Goal: Task Accomplishment & Management: Manage account settings

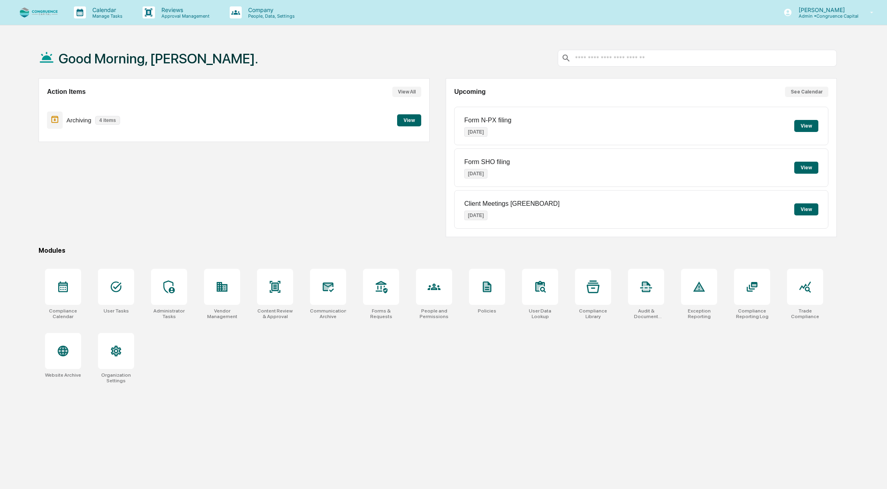
click at [113, 14] on p "Manage Tasks" at bounding box center [106, 16] width 41 height 6
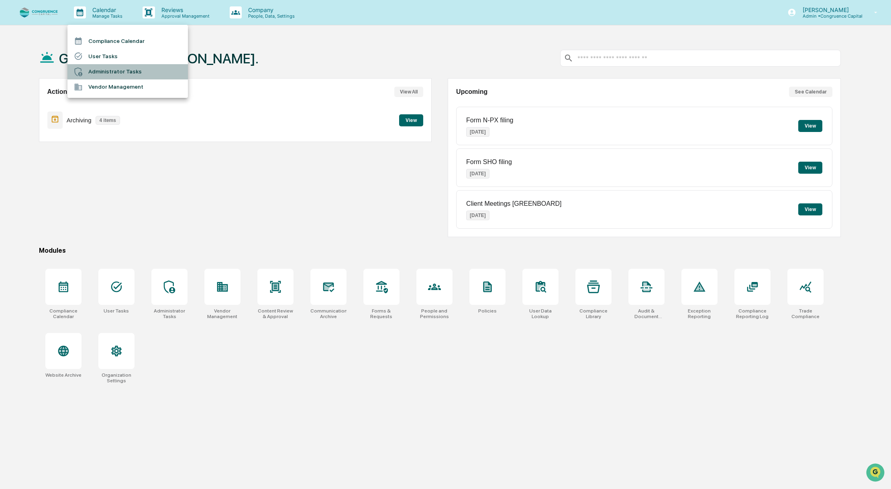
click at [130, 67] on li "Administrator Tasks" at bounding box center [127, 71] width 120 height 15
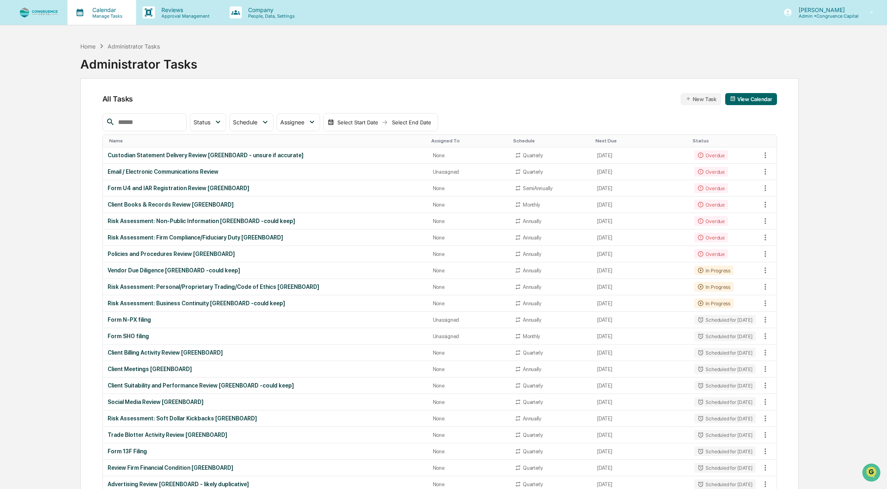
click at [113, 16] on p "Manage Tasks" at bounding box center [106, 16] width 41 height 6
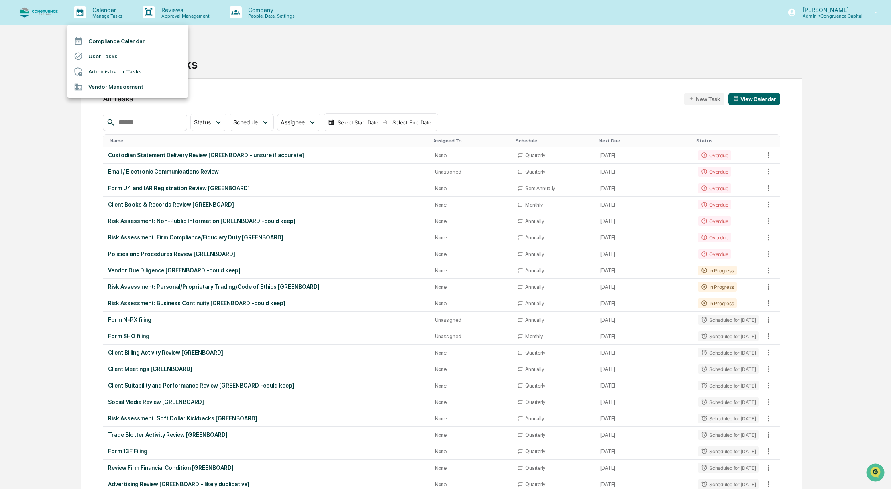
click at [190, 157] on div at bounding box center [445, 244] width 891 height 489
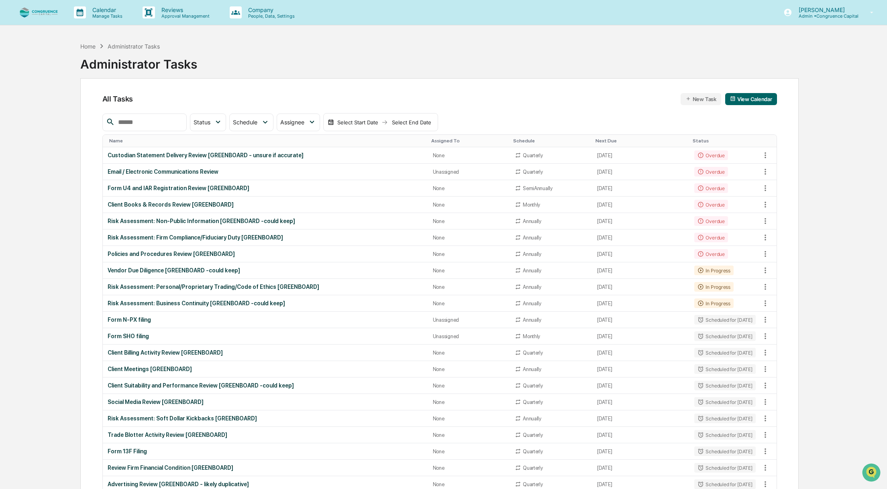
click at [190, 157] on div "Custodian Statement Delivery Review [GREENBOARD - unsure if accurate]" at bounding box center [266, 155] width 316 height 6
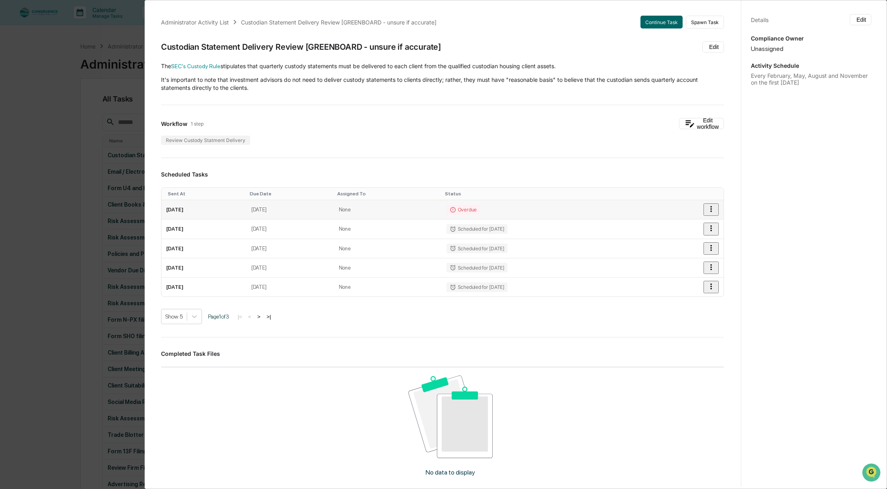
click at [707, 209] on icon "button" at bounding box center [711, 209] width 9 height 9
click at [508, 208] on div at bounding box center [445, 244] width 891 height 489
click at [295, 206] on td "[DATE]" at bounding box center [291, 209] width 88 height 19
click at [707, 211] on icon "button" at bounding box center [711, 209] width 9 height 9
click at [697, 220] on div at bounding box center [445, 244] width 891 height 489
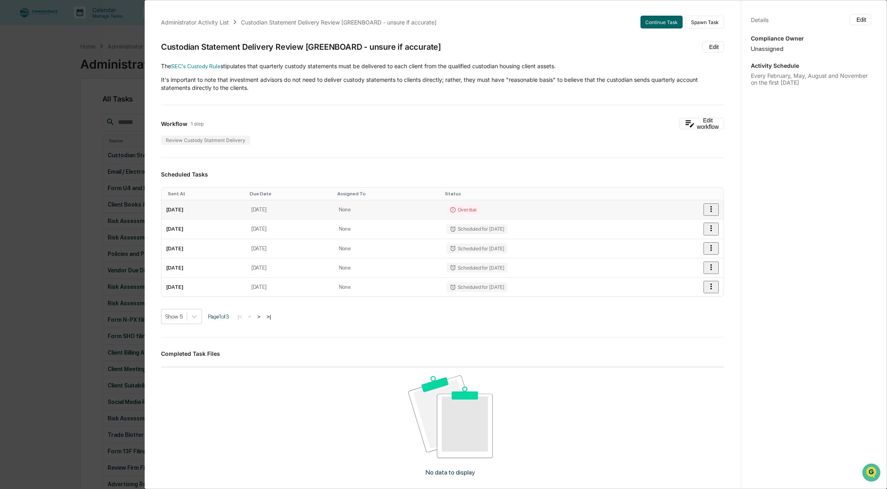
click at [650, 216] on td "Overdue" at bounding box center [546, 209] width 208 height 19
click at [647, 18] on button "Continue Task" at bounding box center [661, 22] width 42 height 13
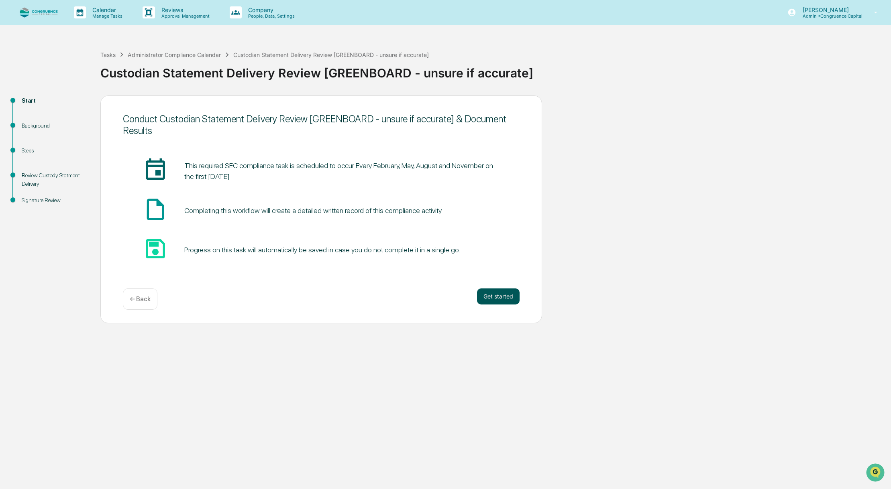
click at [501, 294] on button "Get started" at bounding box center [498, 297] width 43 height 16
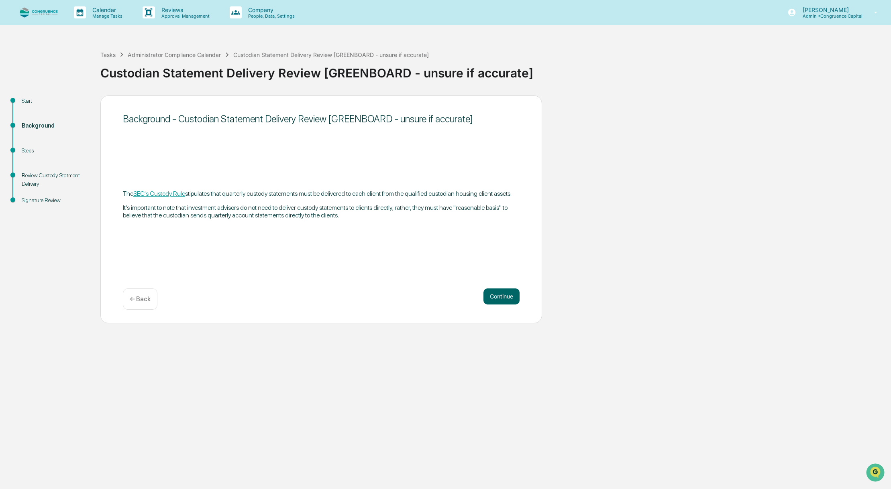
click at [147, 304] on div "← Back" at bounding box center [140, 299] width 35 height 21
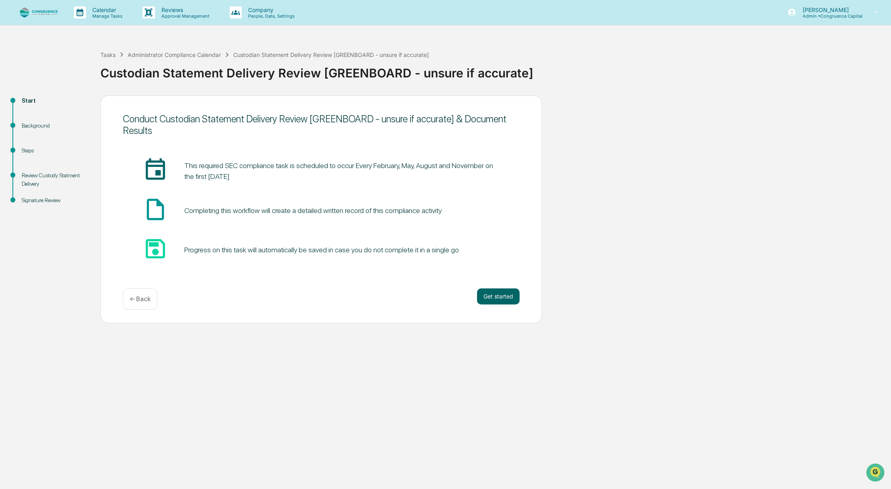
click at [147, 304] on div "← Back" at bounding box center [140, 299] width 35 height 21
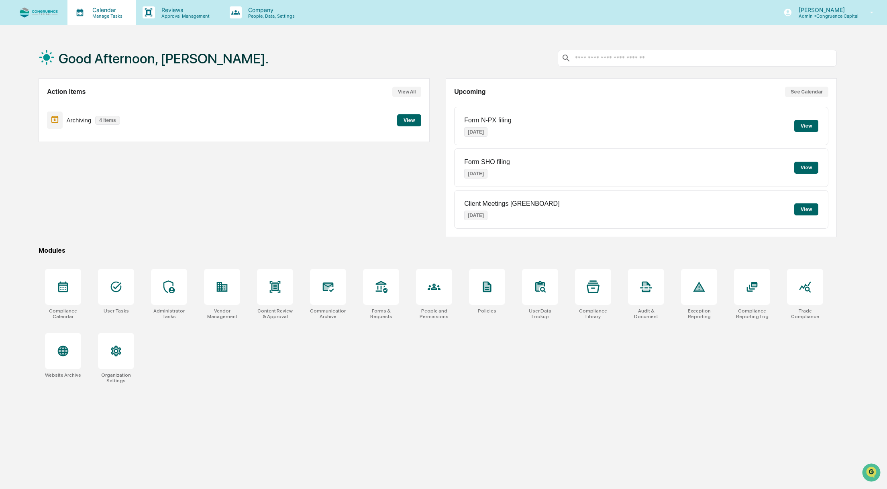
click at [108, 19] on div "Calendar Manage Tasks" at bounding box center [101, 12] width 69 height 25
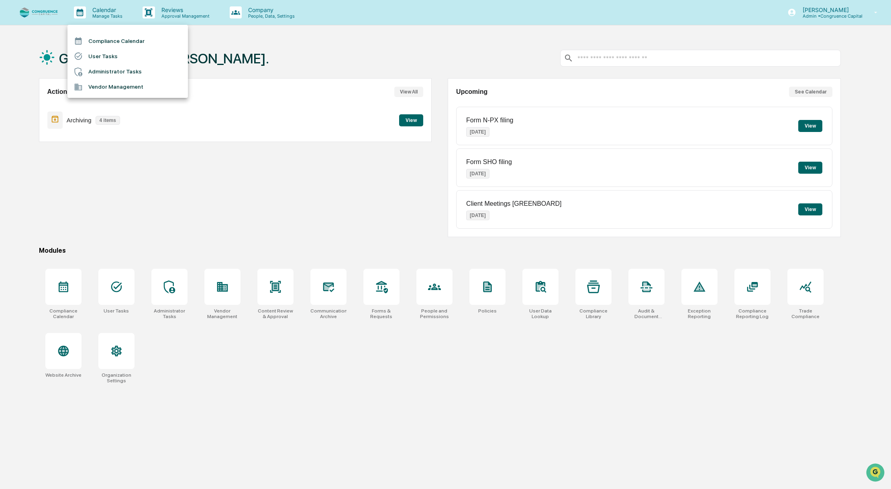
click at [108, 40] on li "Compliance Calendar" at bounding box center [127, 40] width 120 height 15
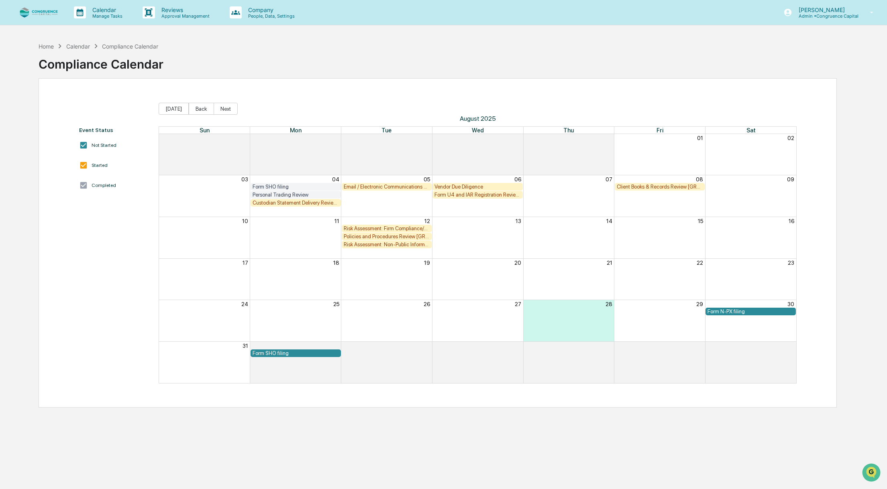
click at [315, 204] on div "Custodian Statement Delivery Review [GREENBOARD - unsure if accurate]" at bounding box center [296, 203] width 86 height 6
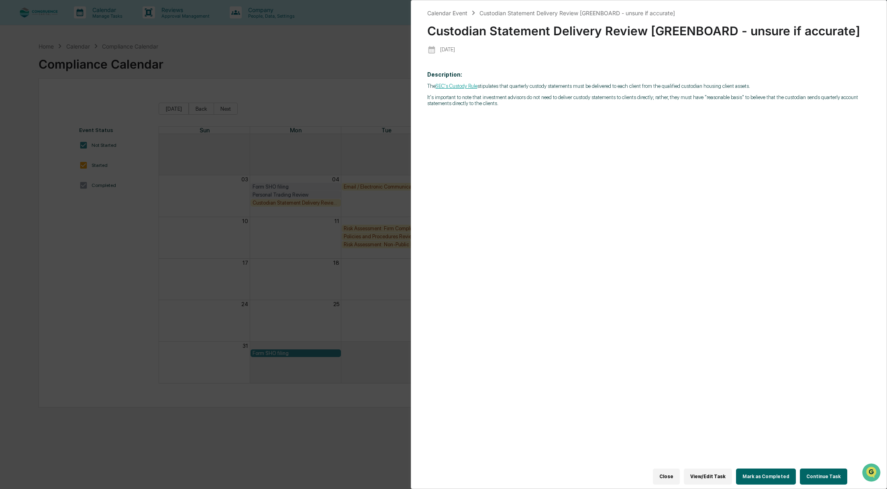
click at [729, 475] on button "View/Edit Task" at bounding box center [708, 477] width 48 height 16
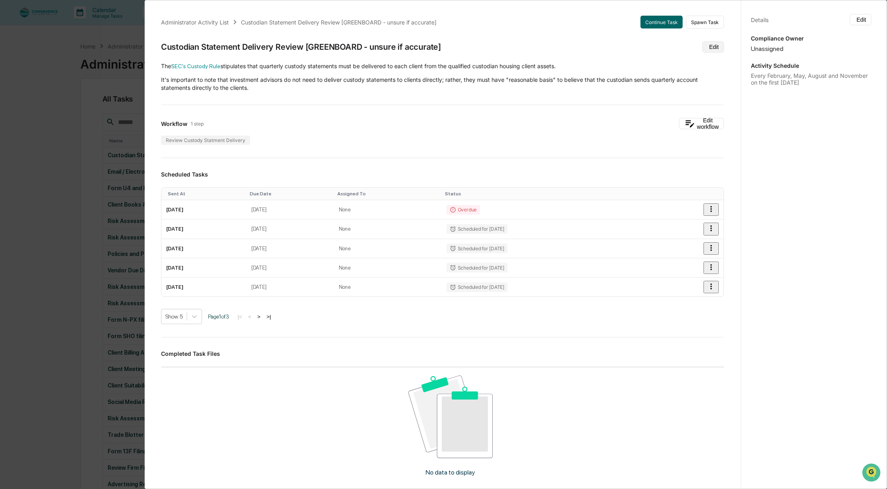
click at [707, 45] on button "Edit" at bounding box center [713, 46] width 22 height 11
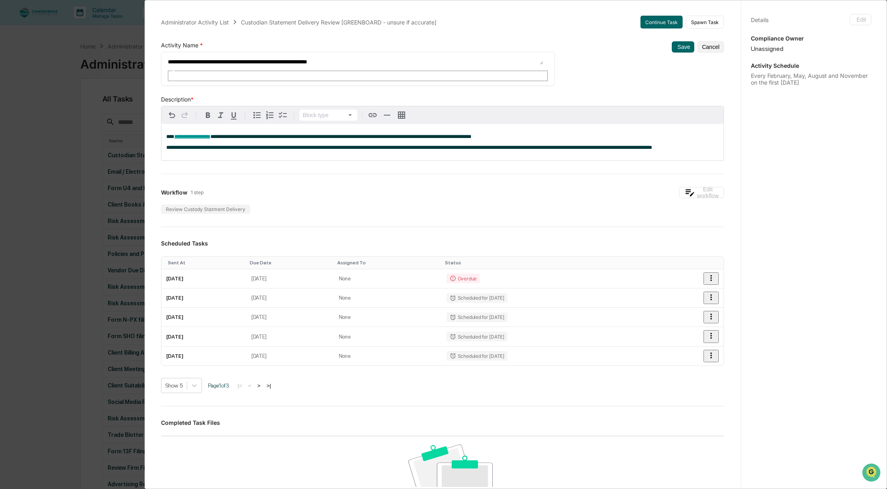
drag, startPoint x: 268, startPoint y: 60, endPoint x: 427, endPoint y: 68, distance: 159.2
click at [427, 68] on div "**********" at bounding box center [358, 69] width 394 height 34
type textarea "**********"
click at [672, 42] on button "Save" at bounding box center [683, 46] width 22 height 11
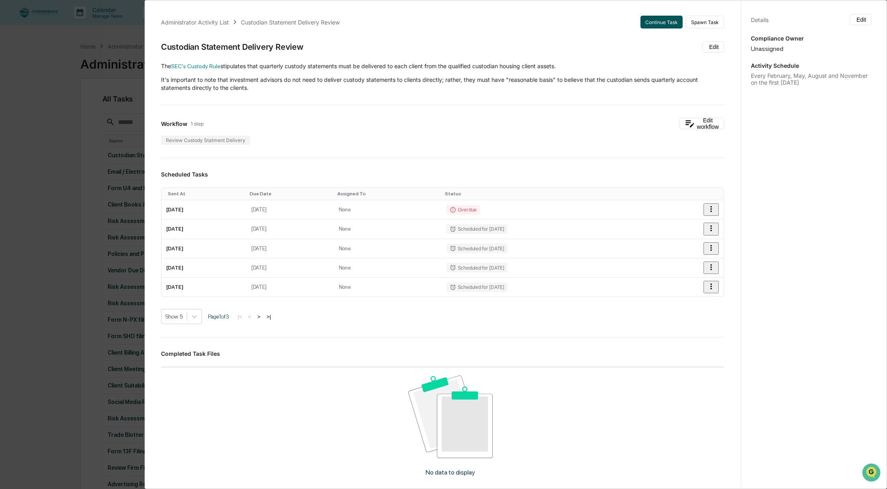
click at [656, 24] on button "Continue Task" at bounding box center [661, 22] width 42 height 13
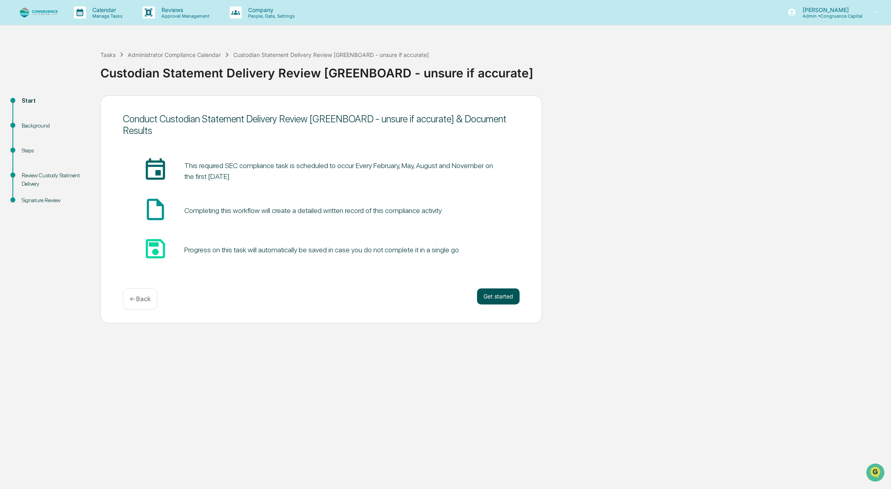
click at [488, 302] on button "Get started" at bounding box center [498, 297] width 43 height 16
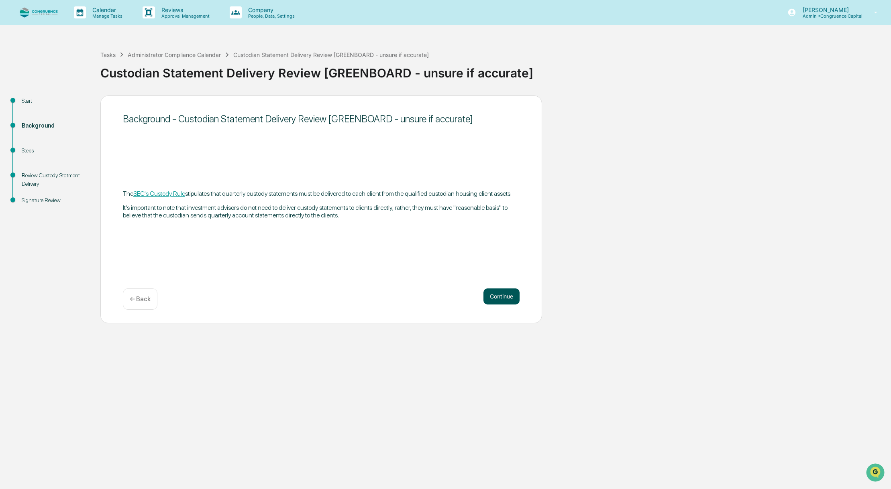
click at [496, 301] on button "Continue" at bounding box center [501, 297] width 36 height 16
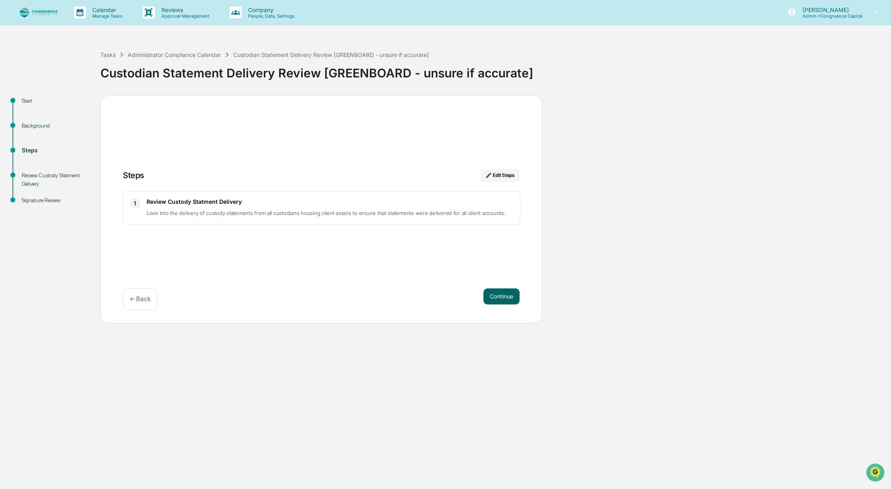
click at [496, 301] on button "Continue" at bounding box center [501, 297] width 36 height 16
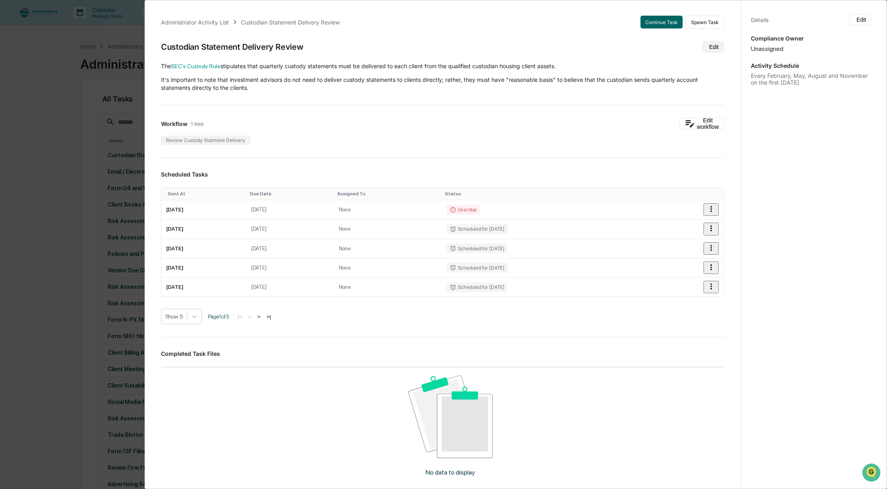
click at [702, 43] on button "Edit" at bounding box center [713, 46] width 22 height 11
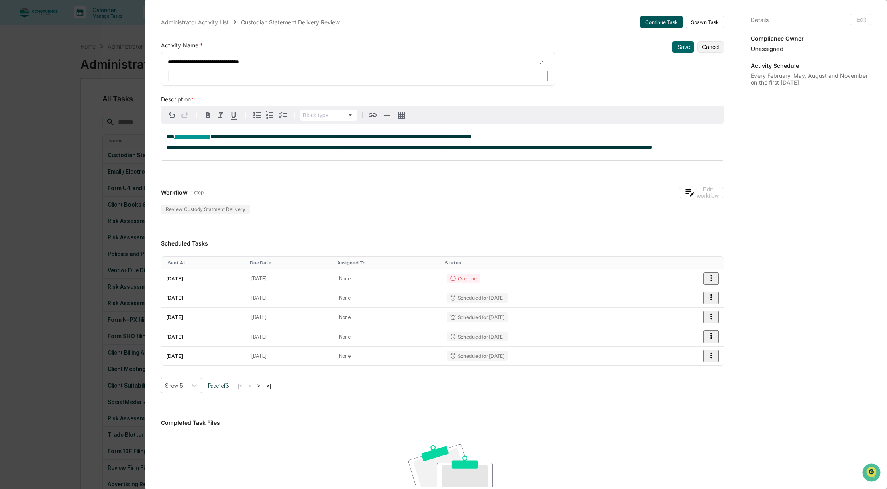
click at [658, 23] on button "Continue Task" at bounding box center [661, 22] width 42 height 13
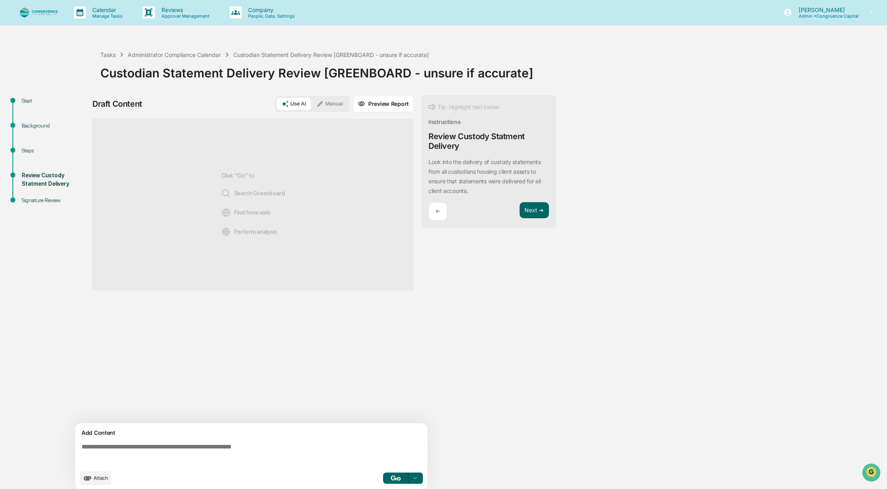
click at [436, 210] on p "←" at bounding box center [437, 212] width 5 height 8
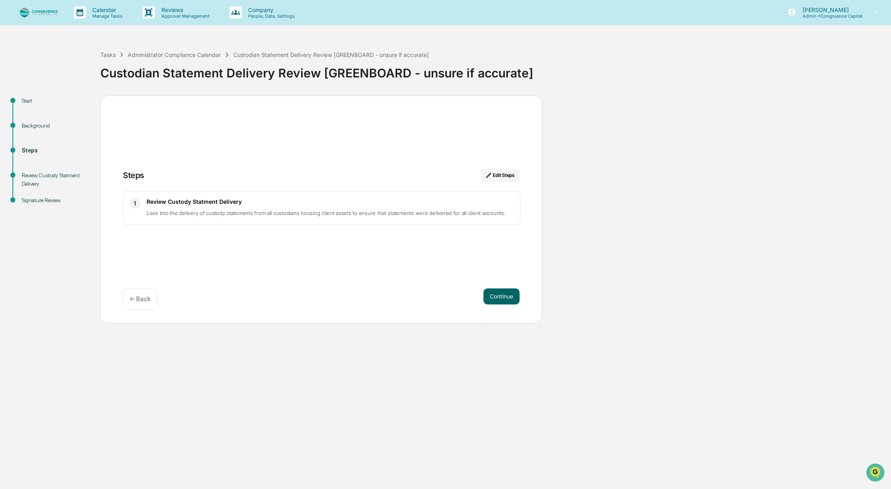
click at [143, 300] on p "← Back" at bounding box center [140, 300] width 21 height 8
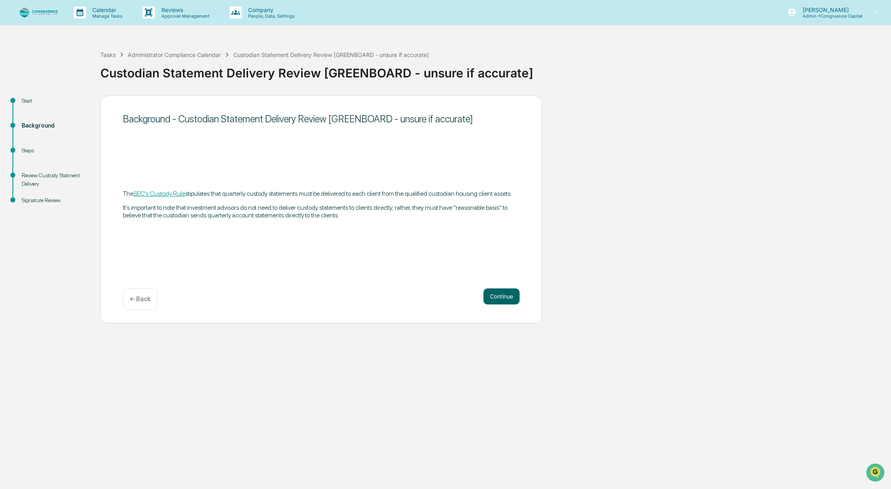
click at [143, 300] on p "← Back" at bounding box center [140, 300] width 21 height 8
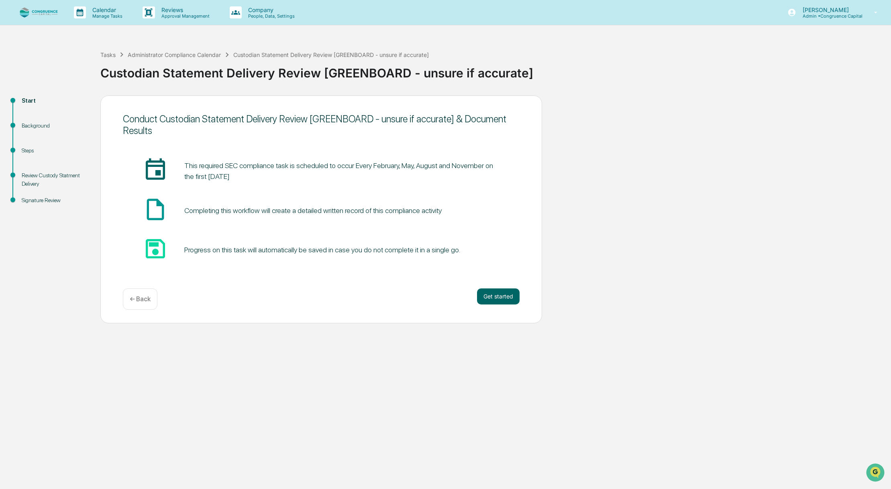
click at [143, 300] on p "← Back" at bounding box center [140, 300] width 21 height 8
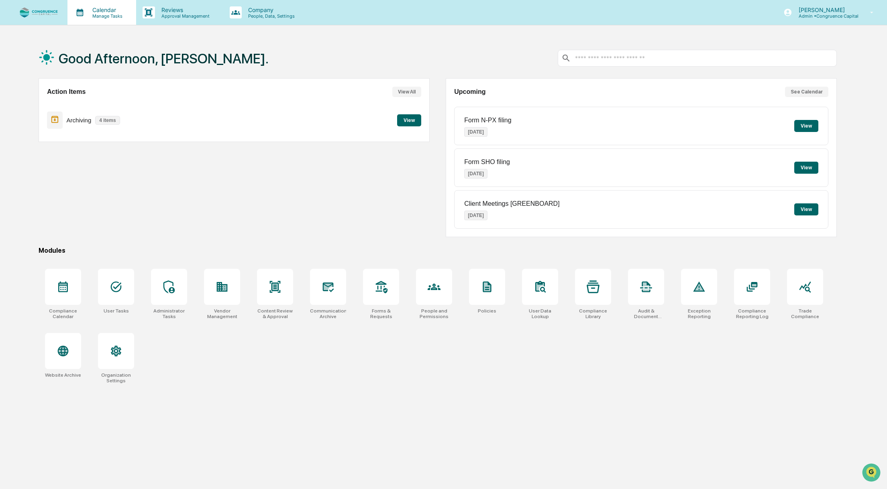
click at [115, 9] on p "Calendar" at bounding box center [106, 9] width 41 height 7
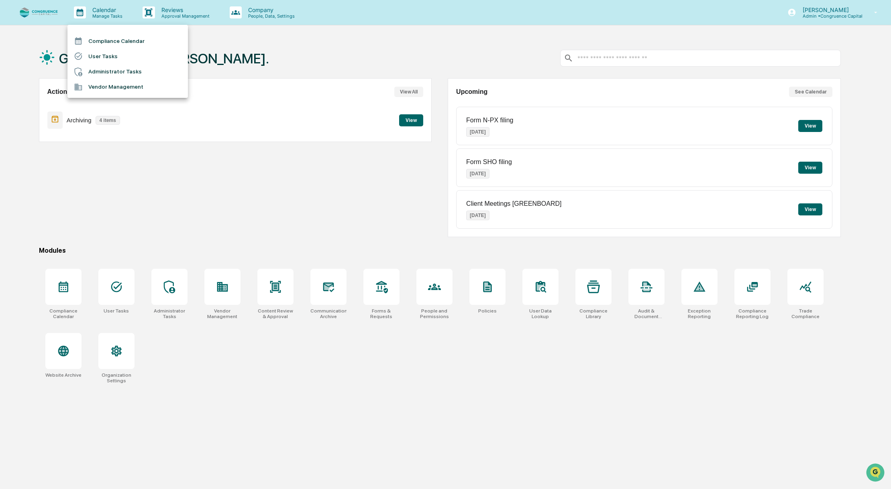
click at [223, 203] on div at bounding box center [445, 244] width 891 height 489
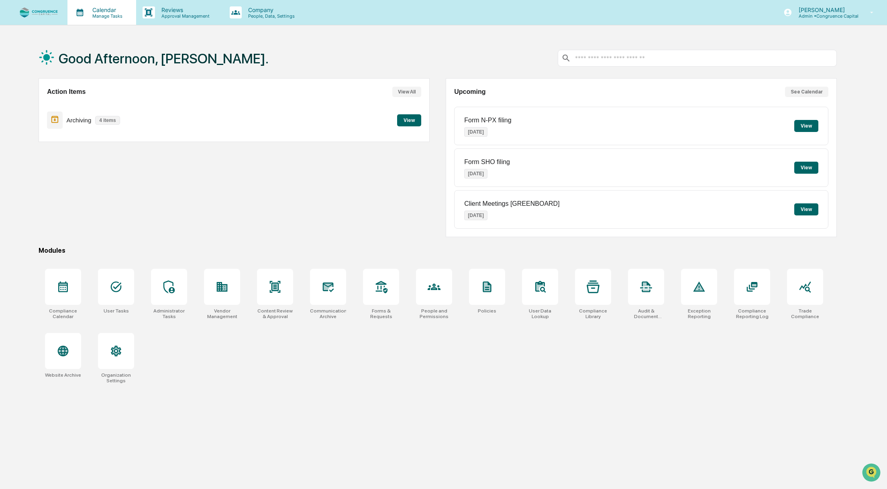
click at [94, 15] on p "Manage Tasks" at bounding box center [106, 16] width 41 height 6
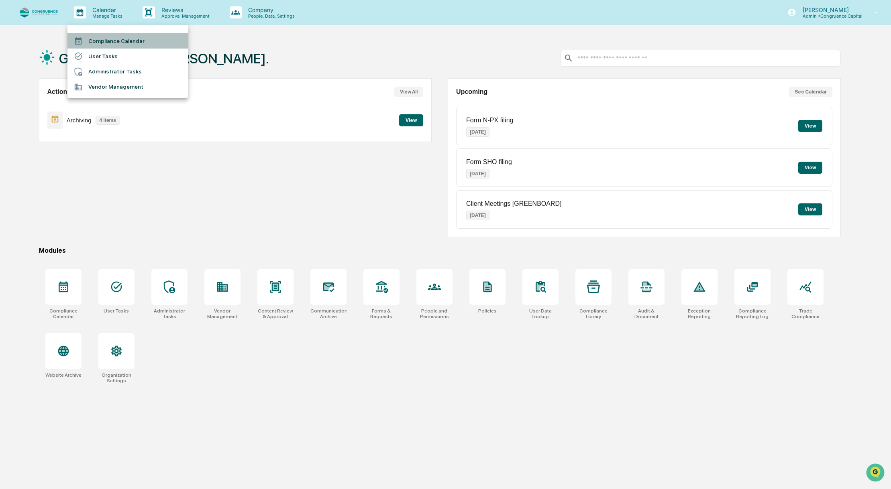
click at [95, 42] on li "Compliance Calendar" at bounding box center [127, 40] width 120 height 15
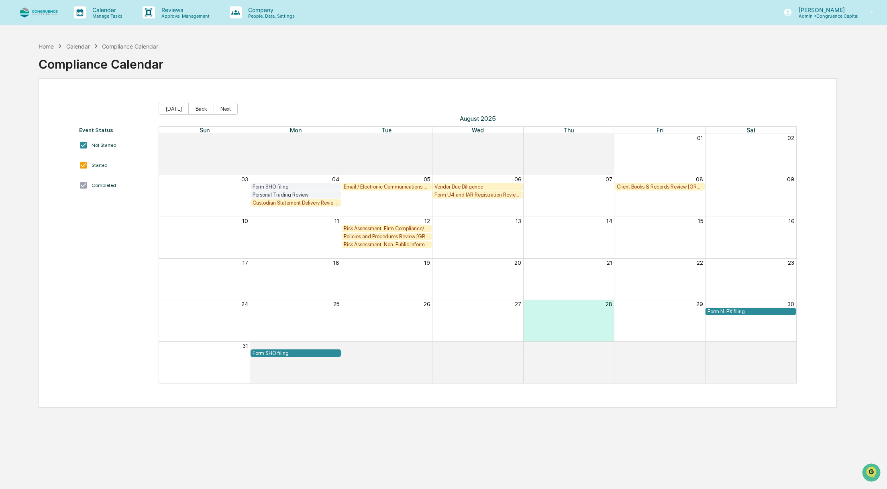
click at [294, 201] on div "Custodian Statement Delivery Review [GREENBOARD - unsure if accurate]" at bounding box center [296, 203] width 86 height 6
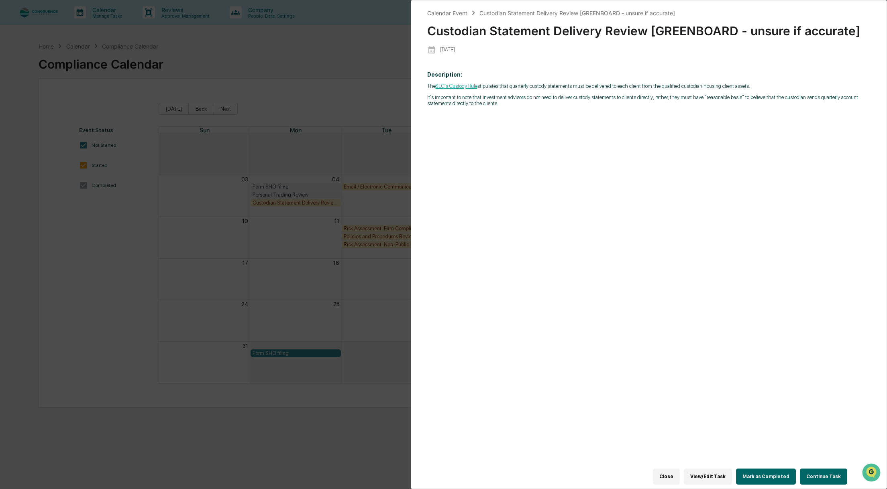
click at [725, 478] on button "View/Edit Task" at bounding box center [708, 477] width 48 height 16
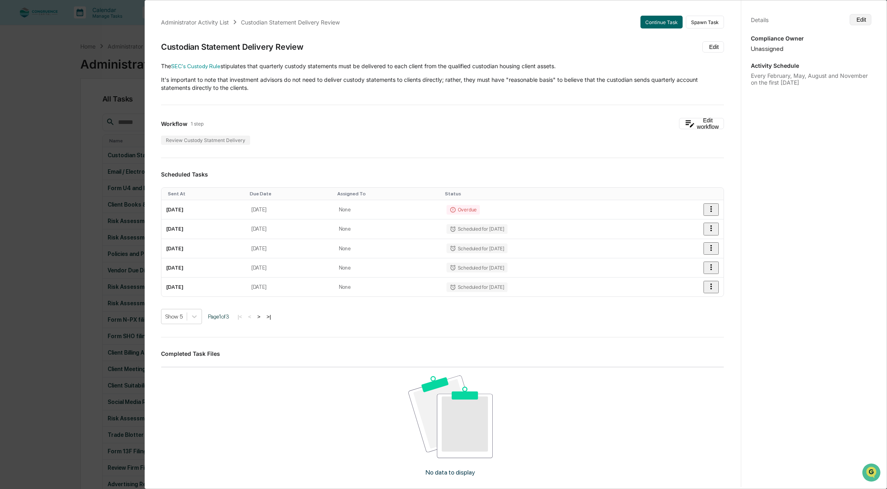
click at [855, 19] on icon at bounding box center [855, 19] width 0 height 0
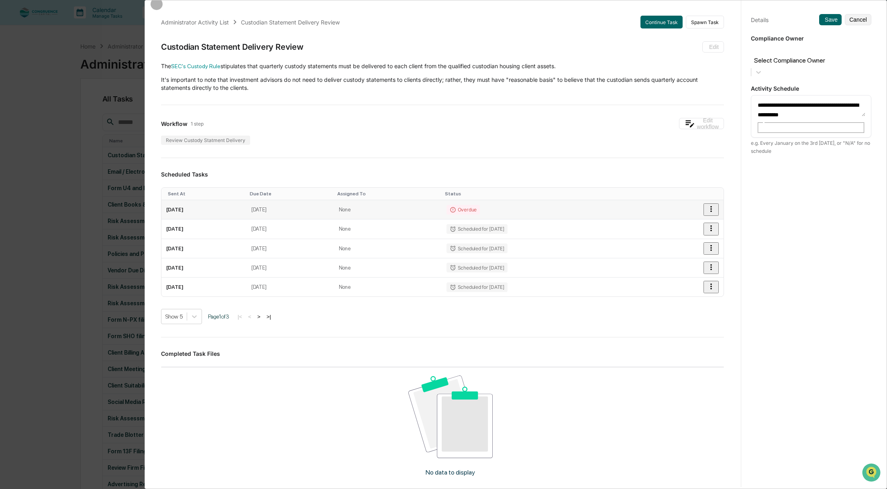
click at [707, 211] on icon "button" at bounding box center [711, 209] width 9 height 9
click at [709, 31] on li "Delete task" at bounding box center [445, 24] width 891 height 14
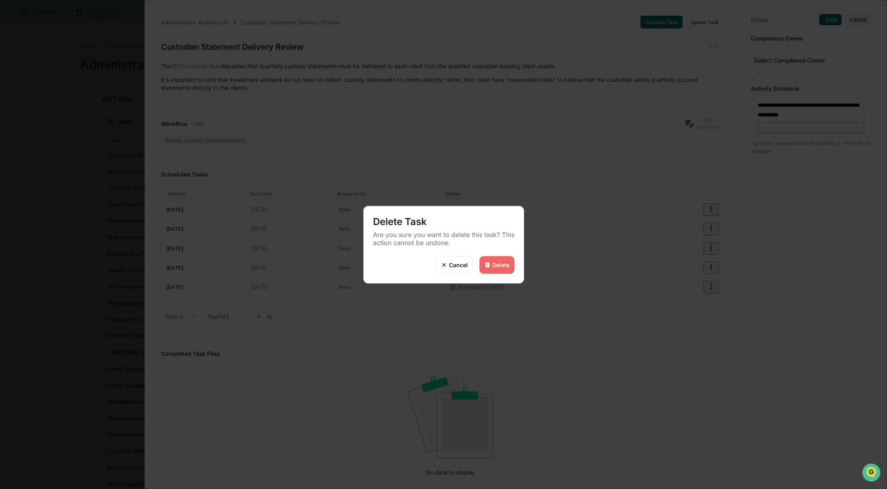
click at [500, 270] on div "Delete" at bounding box center [496, 265] width 35 height 18
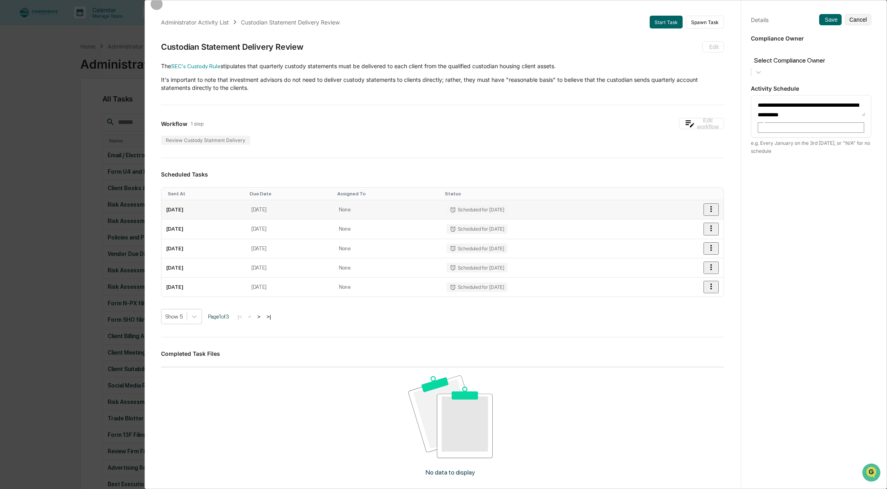
click at [707, 210] on icon "button" at bounding box center [711, 209] width 9 height 9
click at [13, 27] on img at bounding box center [9, 23] width 6 height 6
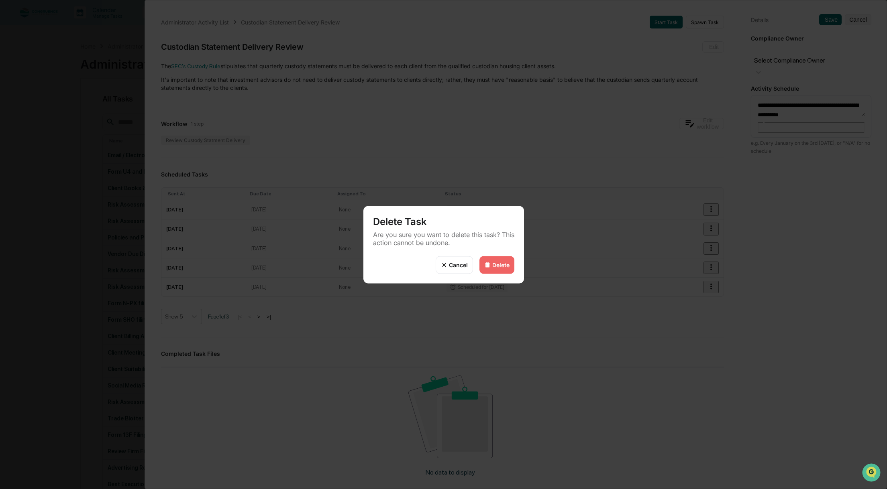
click at [508, 269] on div "Delete" at bounding box center [496, 265] width 35 height 18
click at [505, 265] on div "Delete" at bounding box center [500, 265] width 17 height 7
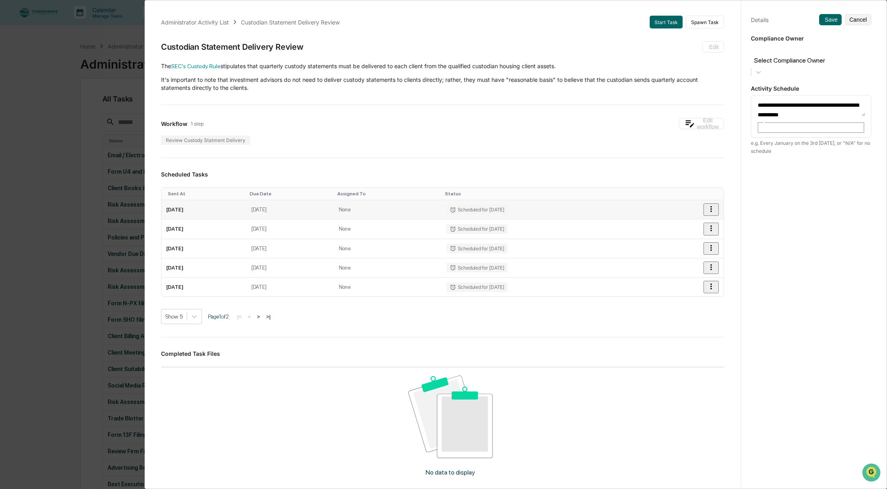
click at [582, 206] on td "Scheduled for [DATE]" at bounding box center [546, 209] width 208 height 19
click at [508, 212] on div "Scheduled for [DATE]" at bounding box center [477, 210] width 61 height 10
click at [707, 230] on icon "button" at bounding box center [711, 228] width 9 height 9
click at [713, 31] on li "Delete task" at bounding box center [445, 24] width 891 height 14
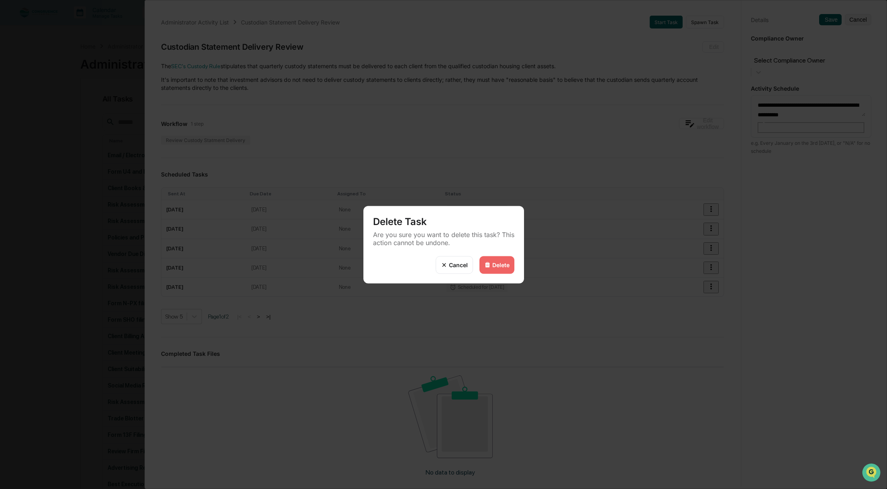
click at [502, 266] on div "Delete" at bounding box center [500, 265] width 17 height 7
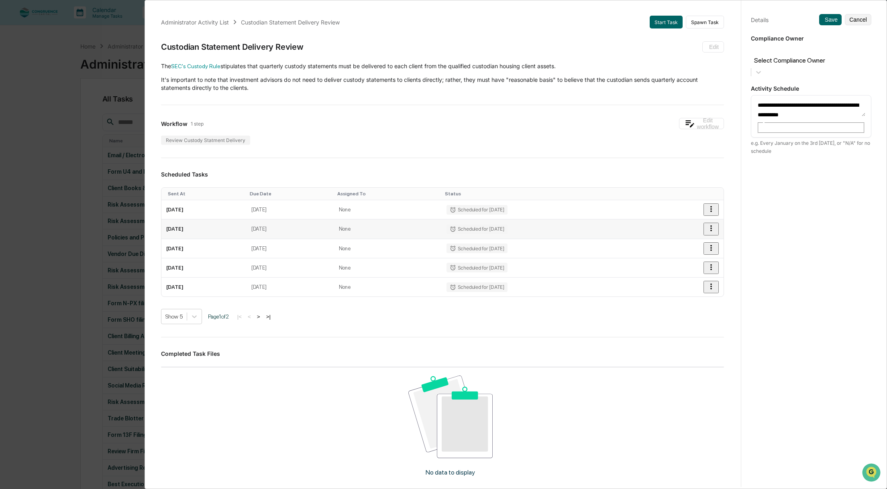
click at [707, 230] on icon "button" at bounding box center [711, 228] width 9 height 9
click at [13, 27] on img at bounding box center [9, 23] width 6 height 6
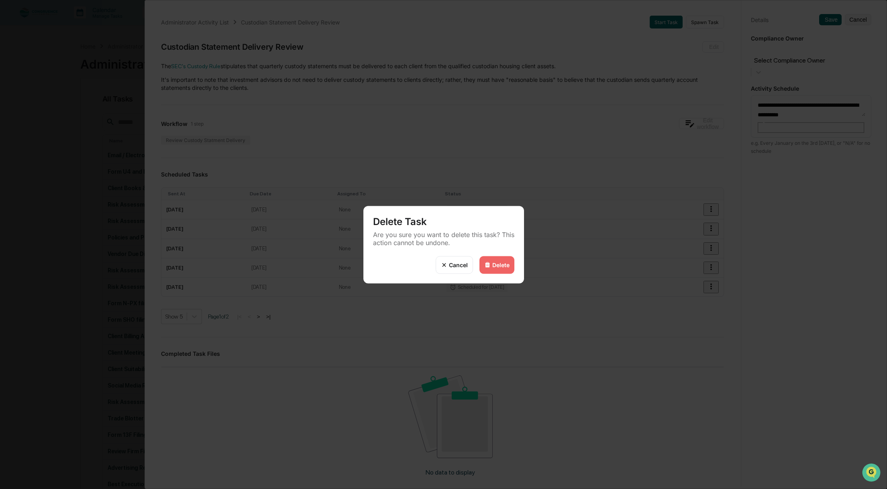
click at [506, 258] on div "Delete" at bounding box center [496, 265] width 35 height 18
click at [503, 264] on div "Delete" at bounding box center [500, 265] width 17 height 7
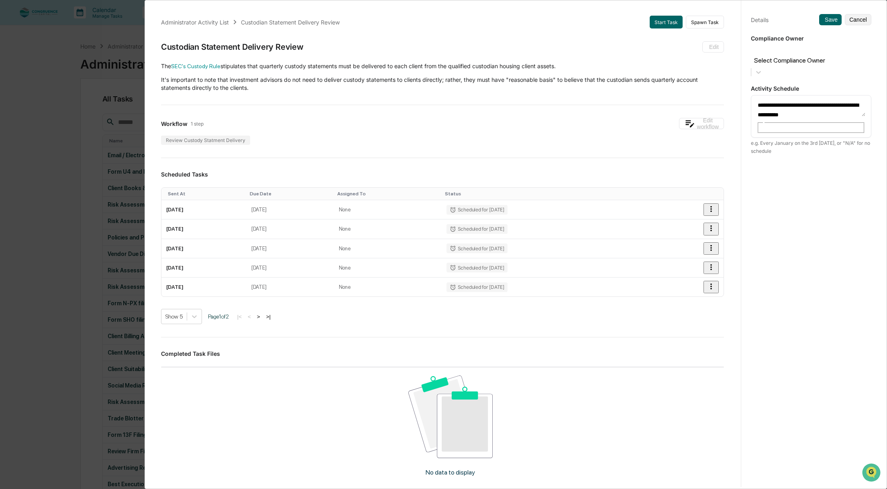
click at [503, 264] on div "Scheduled for [DATE]" at bounding box center [477, 268] width 61 height 10
click at [707, 230] on icon "button" at bounding box center [711, 228] width 9 height 9
click at [720, 31] on li "Delete task" at bounding box center [445, 24] width 891 height 14
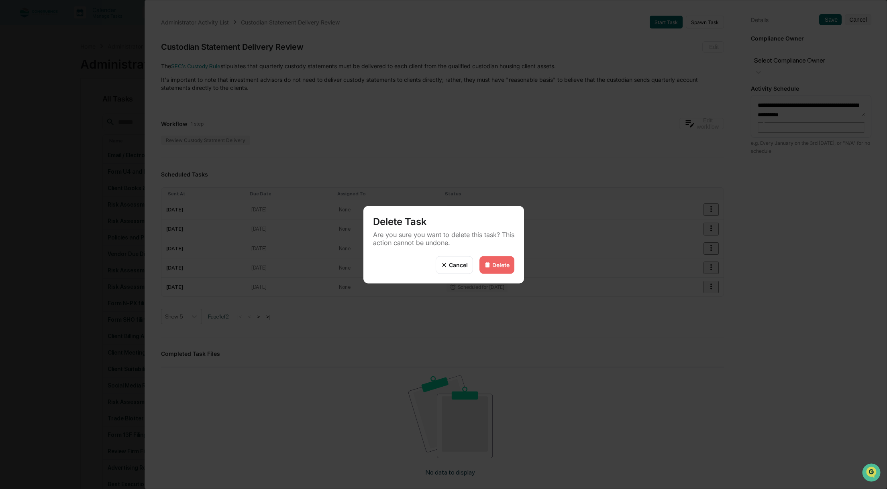
click at [501, 265] on div "Delete" at bounding box center [500, 265] width 17 height 7
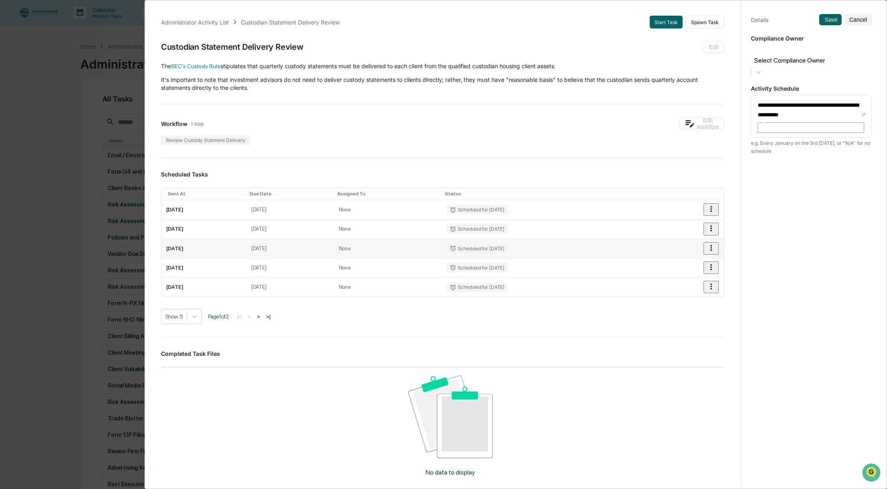
click at [707, 246] on icon "button" at bounding box center [711, 248] width 9 height 9
click at [720, 31] on li "Delete task" at bounding box center [445, 24] width 891 height 14
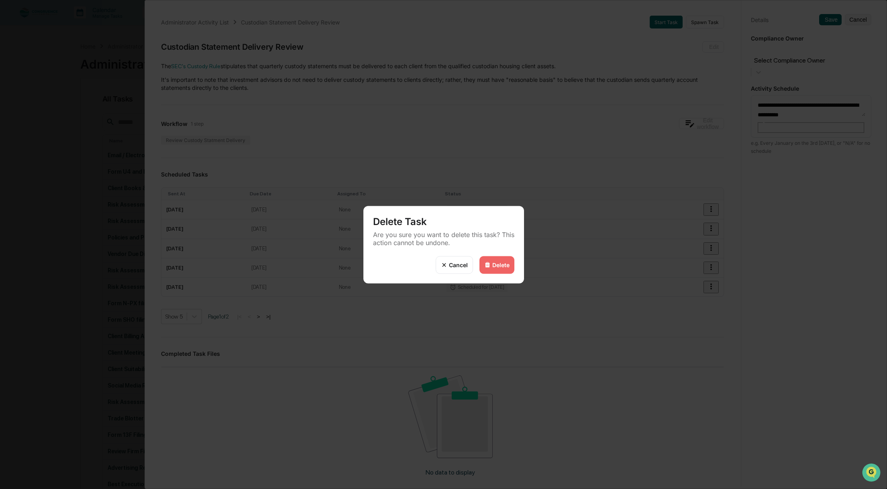
click at [500, 269] on div "Delete" at bounding box center [496, 265] width 35 height 18
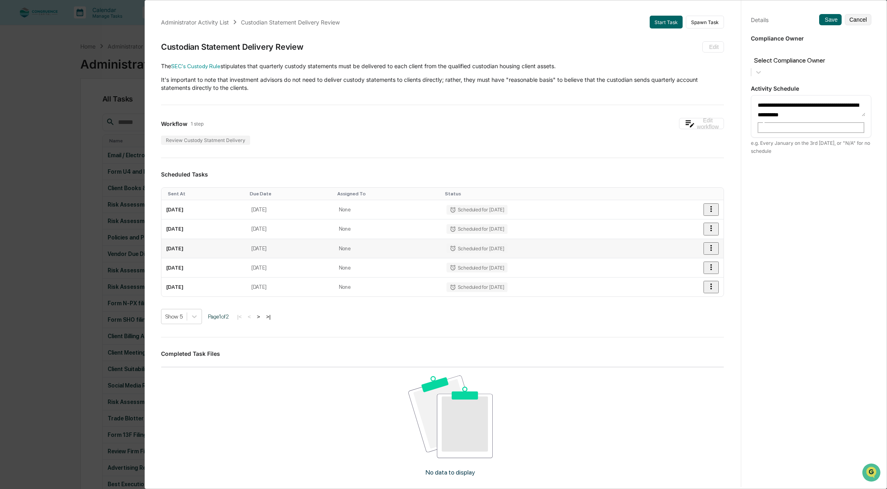
click at [707, 249] on icon "button" at bounding box center [711, 248] width 9 height 9
click at [725, 31] on li "Delete task" at bounding box center [445, 24] width 891 height 14
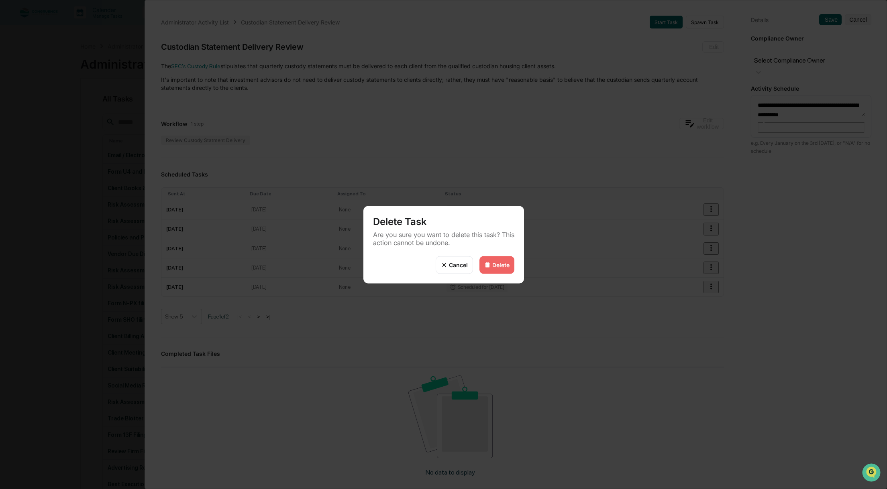
click at [516, 265] on div "Cancel Delete" at bounding box center [443, 269] width 161 height 27
click at [495, 266] on div "Delete" at bounding box center [500, 265] width 17 height 7
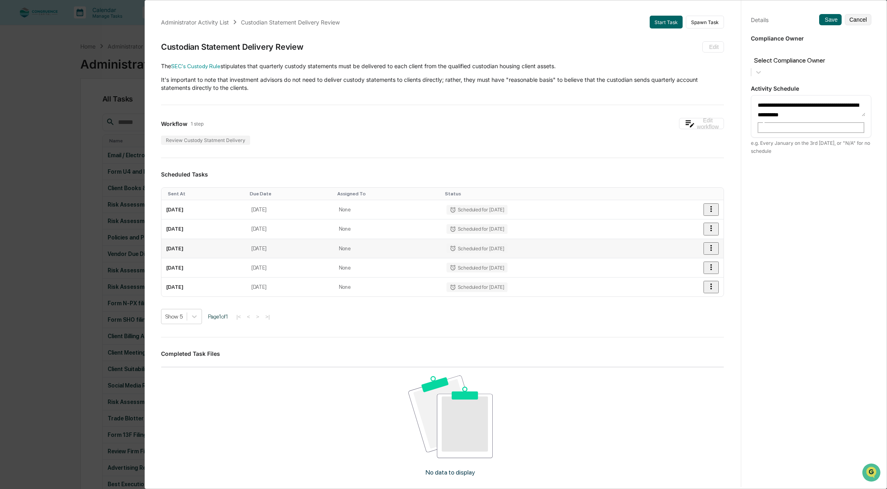
click at [710, 250] on icon "button" at bounding box center [711, 248] width 2 height 6
click at [725, 31] on li "Delete task" at bounding box center [445, 24] width 891 height 14
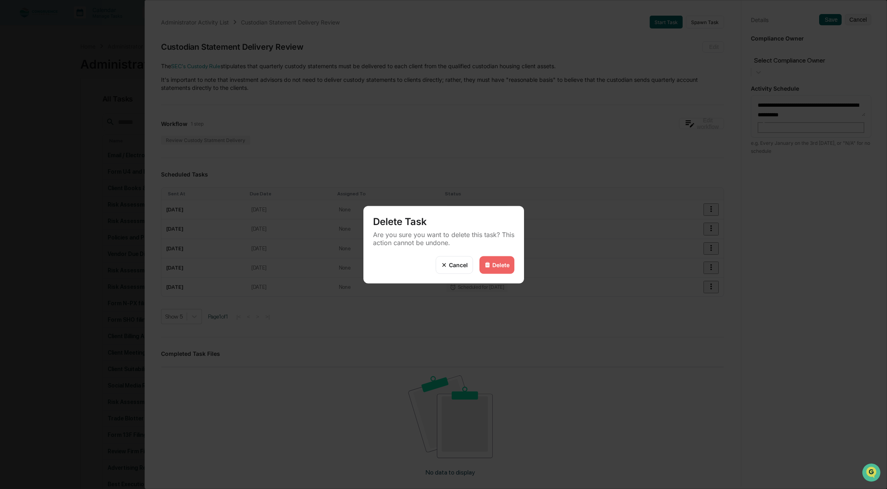
click at [497, 259] on div "Delete" at bounding box center [496, 265] width 35 height 18
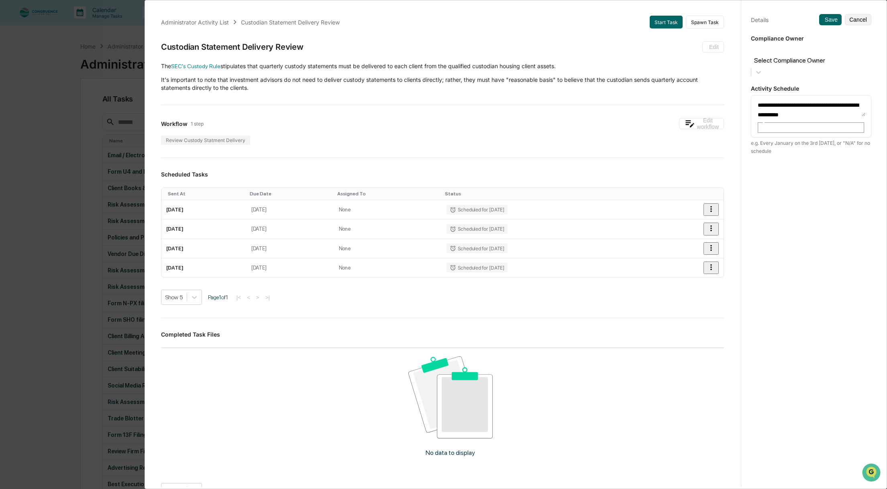
drag, startPoint x: 770, startPoint y: 85, endPoint x: 858, endPoint y: 99, distance: 89.1
click at [858, 99] on div "**********" at bounding box center [811, 116] width 120 height 43
type textarea "*"
click at [826, 18] on button "Save" at bounding box center [830, 19] width 22 height 11
click at [795, 100] on textarea "**********" at bounding box center [811, 104] width 108 height 8
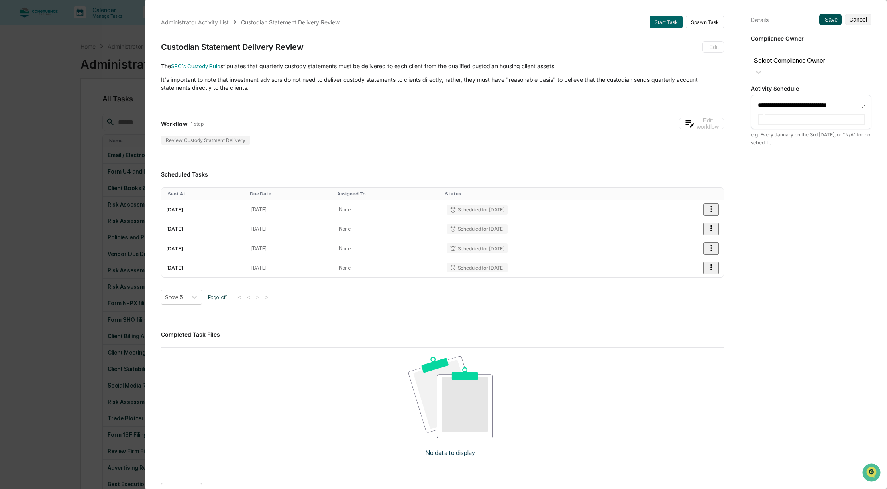
click at [825, 22] on button "Save" at bounding box center [830, 19] width 22 height 11
click at [814, 100] on textarea "**********" at bounding box center [811, 104] width 108 height 8
drag, startPoint x: 793, startPoint y: 86, endPoint x: 697, endPoint y: 90, distance: 96.5
click at [697, 90] on div "Administrator Activity List Custodian Statement Delivery Review Start Task Spaw…" at bounding box center [516, 242] width 730 height 489
click at [763, 100] on textarea "**********" at bounding box center [811, 104] width 108 height 8
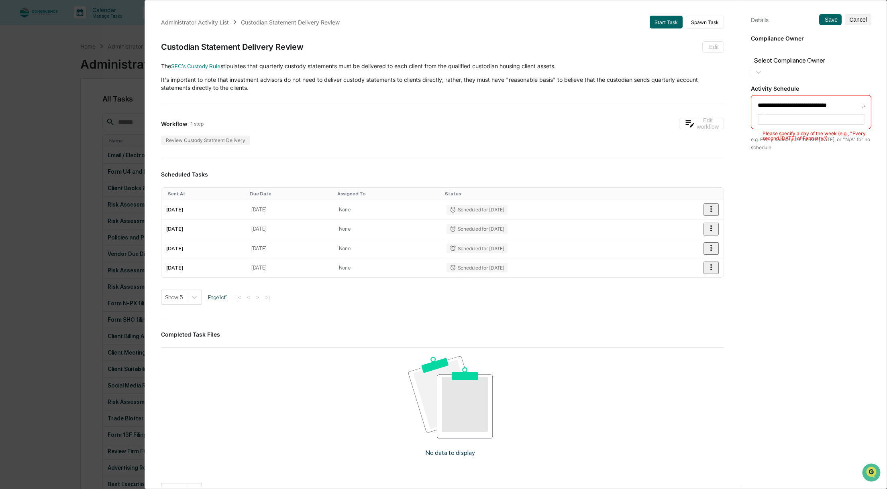
drag, startPoint x: 781, startPoint y: 84, endPoint x: 708, endPoint y: 79, distance: 72.8
click at [708, 79] on div "Administrator Activity List Custodian Statement Delivery Review Start Task Spaw…" at bounding box center [516, 242] width 730 height 489
type textarea "**********"
click at [819, 16] on button "Save" at bounding box center [830, 19] width 22 height 11
click at [858, 22] on button "Cancel" at bounding box center [858, 19] width 27 height 11
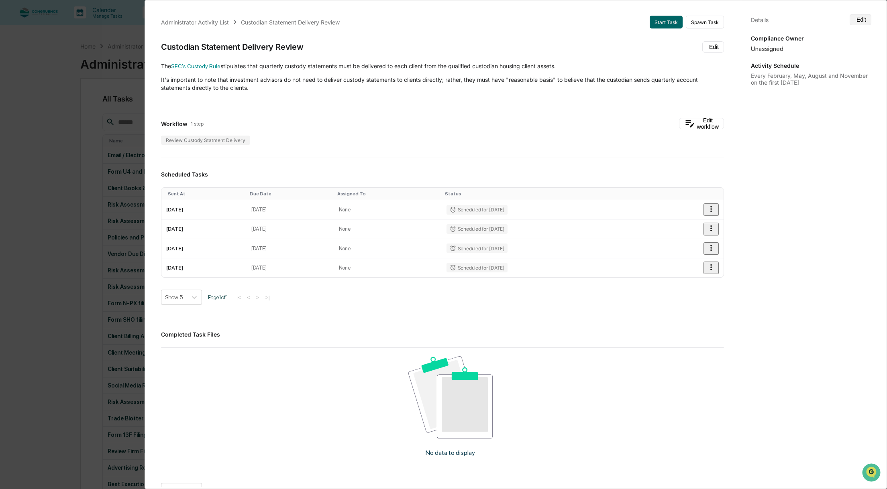
click at [856, 21] on button "Edit" at bounding box center [861, 19] width 22 height 11
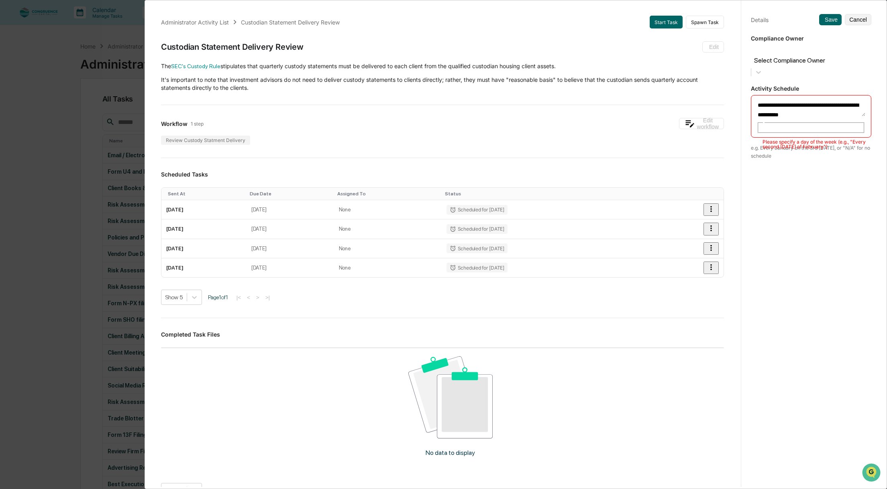
drag, startPoint x: 771, startPoint y: 85, endPoint x: 781, endPoint y: 91, distance: 11.9
click at [781, 100] on textarea "**********" at bounding box center [811, 108] width 108 height 17
type textarea "**********"
click at [823, 20] on icon at bounding box center [823, 20] width 0 height 0
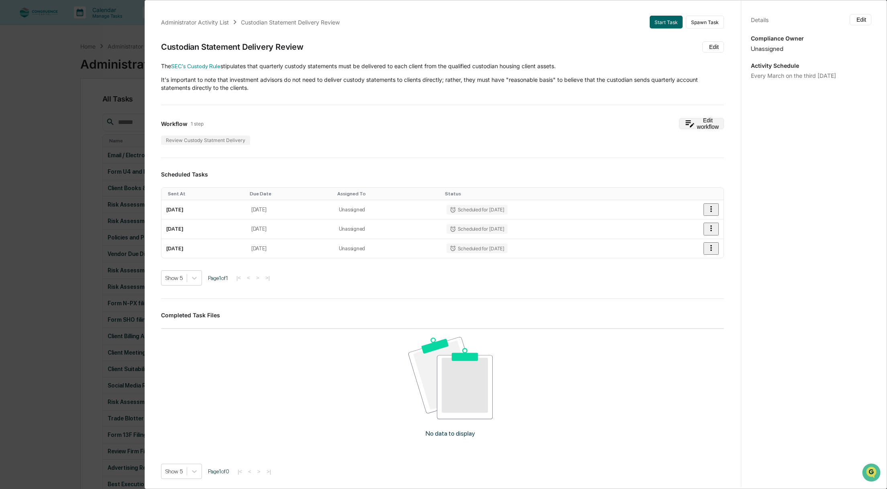
click at [705, 123] on button "Edit workflow" at bounding box center [701, 123] width 45 height 11
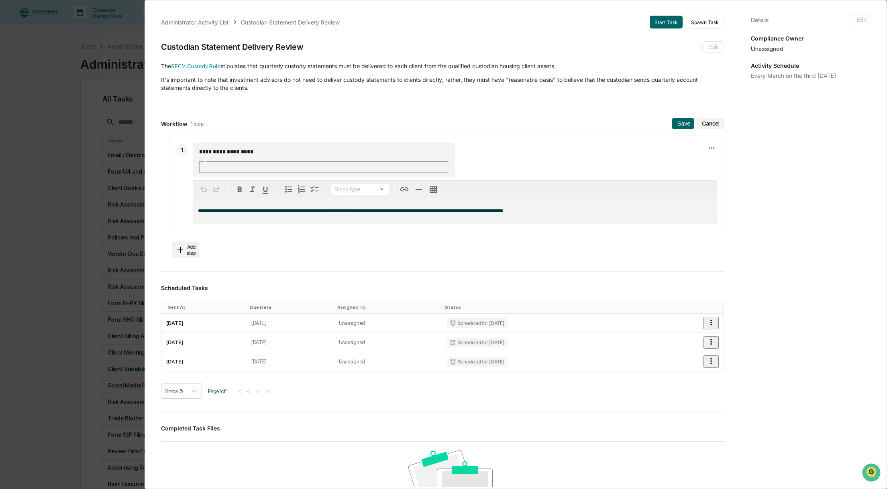
click at [785, 240] on div "Details Edit Compliance Owner Unassigned Activity Schedule Every March on the t…" at bounding box center [811, 252] width 140 height 509
